Goal: Find specific page/section: Find specific page/section

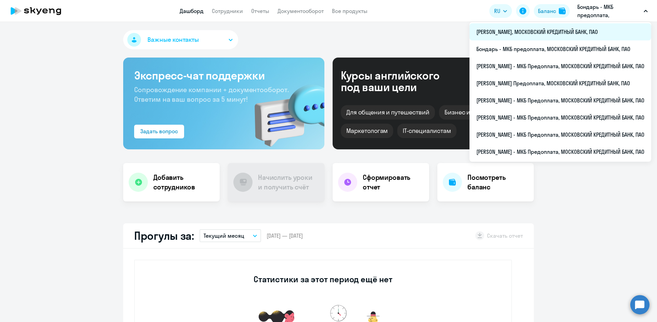
click at [498, 37] on li "[PERSON_NAME], МОСКОВСКИЙ КРЕДИТНЫЙ БАНК, ПАО" at bounding box center [560, 31] width 182 height 17
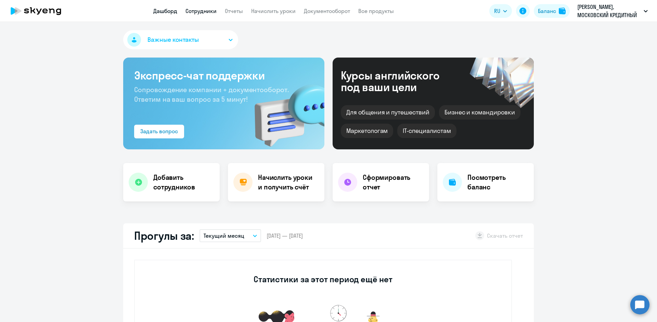
click at [196, 14] on link "Сотрудники" at bounding box center [200, 11] width 31 height 7
select select "30"
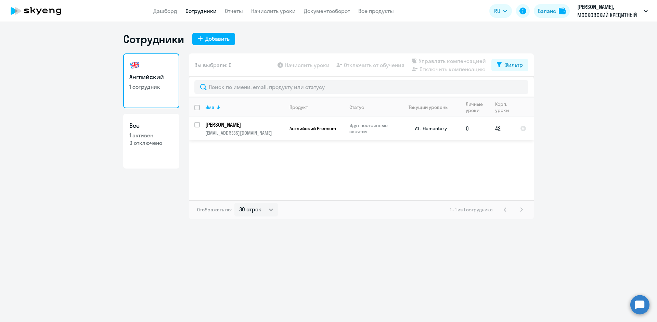
click at [231, 134] on p "[EMAIL_ADDRESS][DOMAIN_NAME]" at bounding box center [244, 133] width 78 height 6
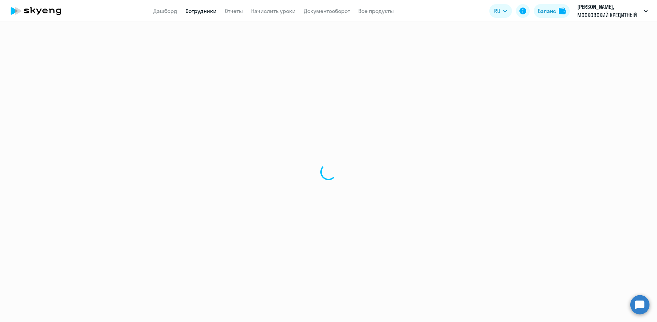
select select "english"
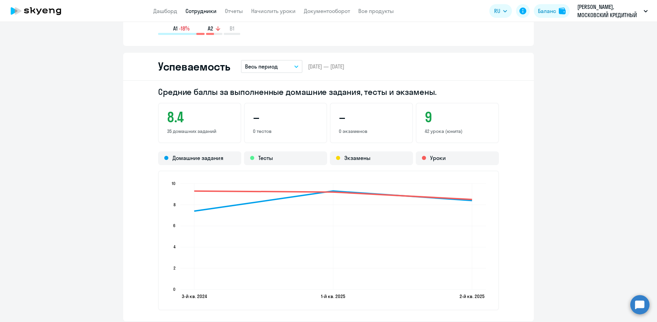
scroll to position [684, 0]
